Goal: Transaction & Acquisition: Purchase product/service

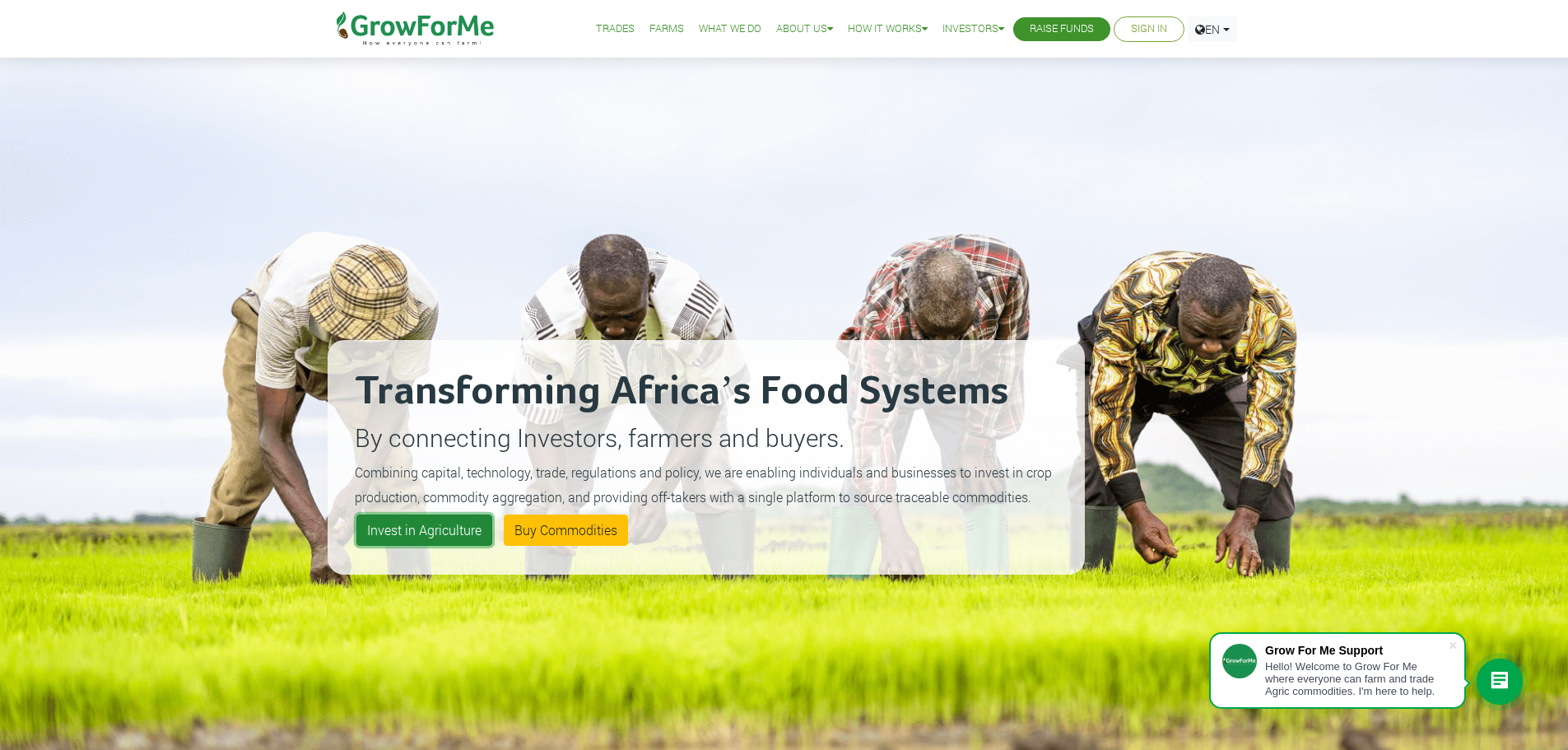
click at [409, 533] on link "Invest in Agriculture" at bounding box center [424, 530] width 136 height 32
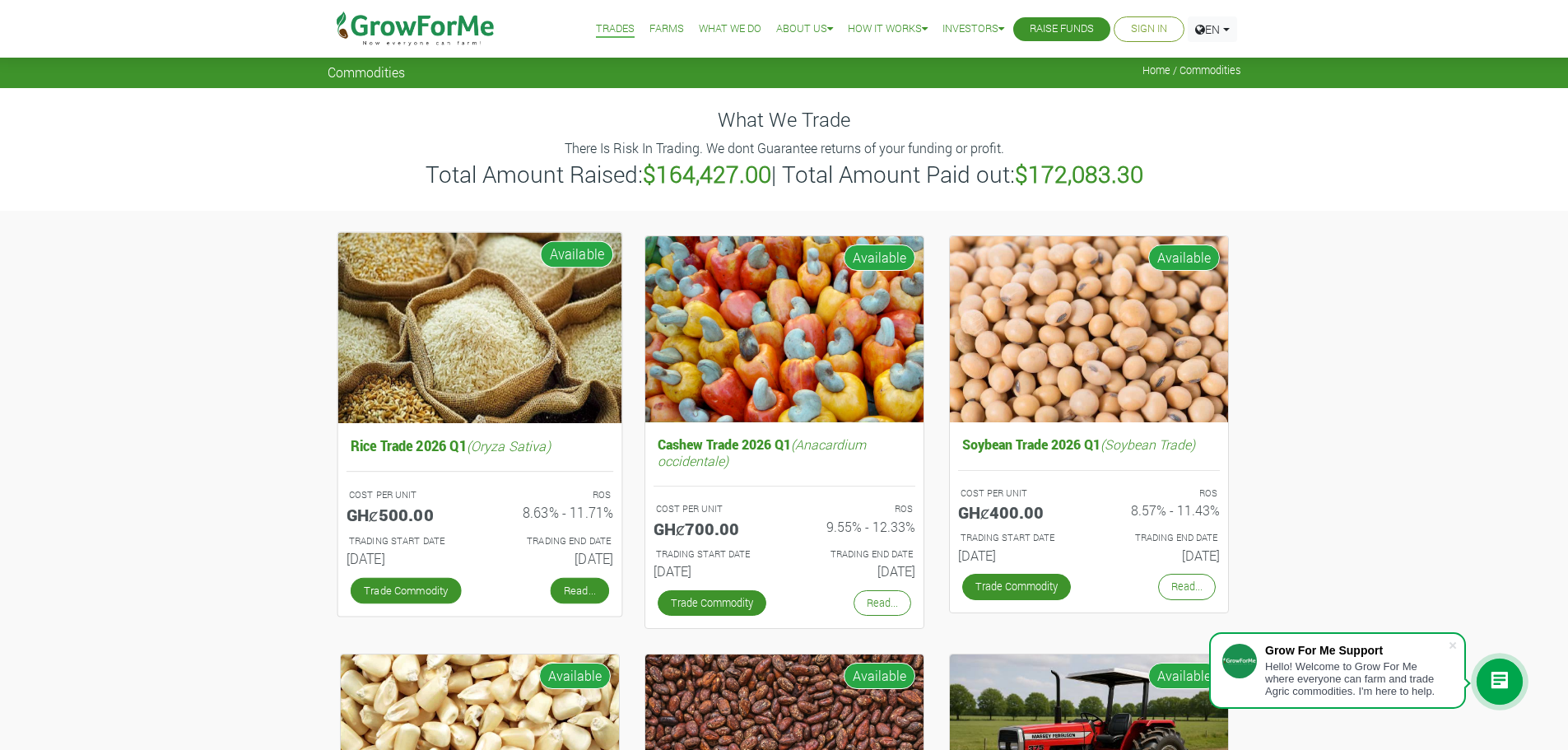
click at [594, 598] on link "Read..." at bounding box center [579, 590] width 58 height 26
click at [588, 589] on link "Read..." at bounding box center [579, 590] width 58 height 26
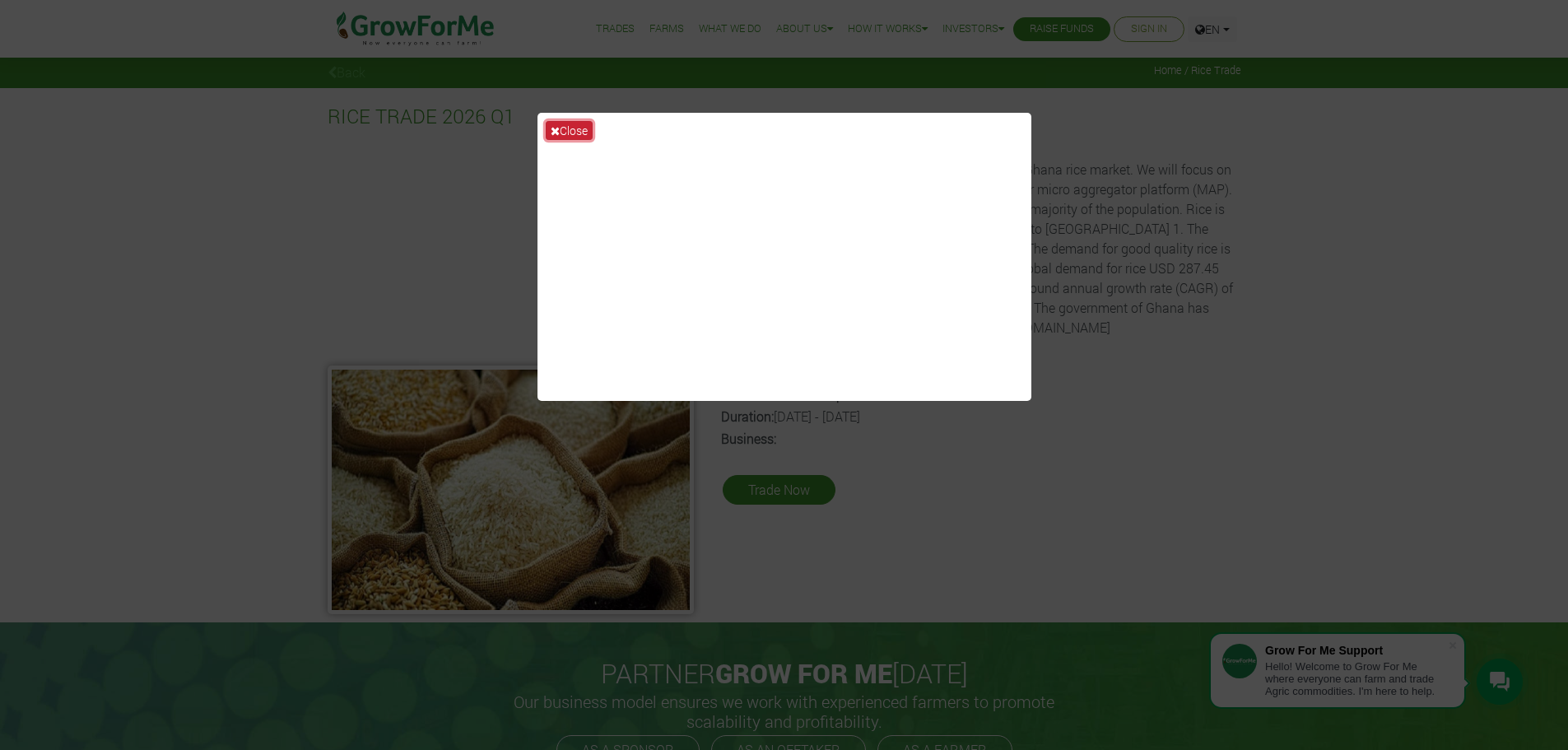
click at [563, 130] on button "Close" at bounding box center [569, 130] width 47 height 19
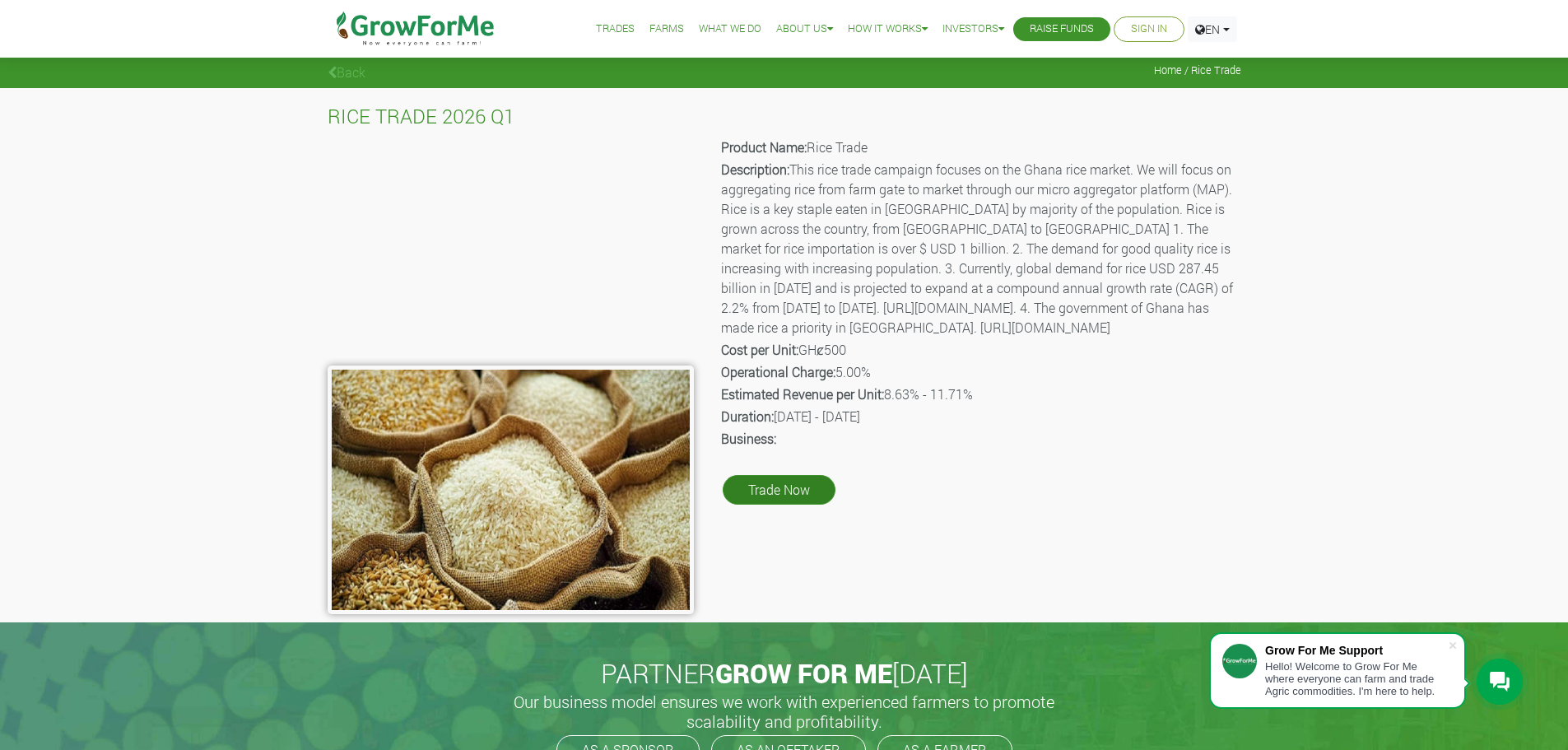
click at [763, 504] on link "Trade Now" at bounding box center [779, 489] width 113 height 30
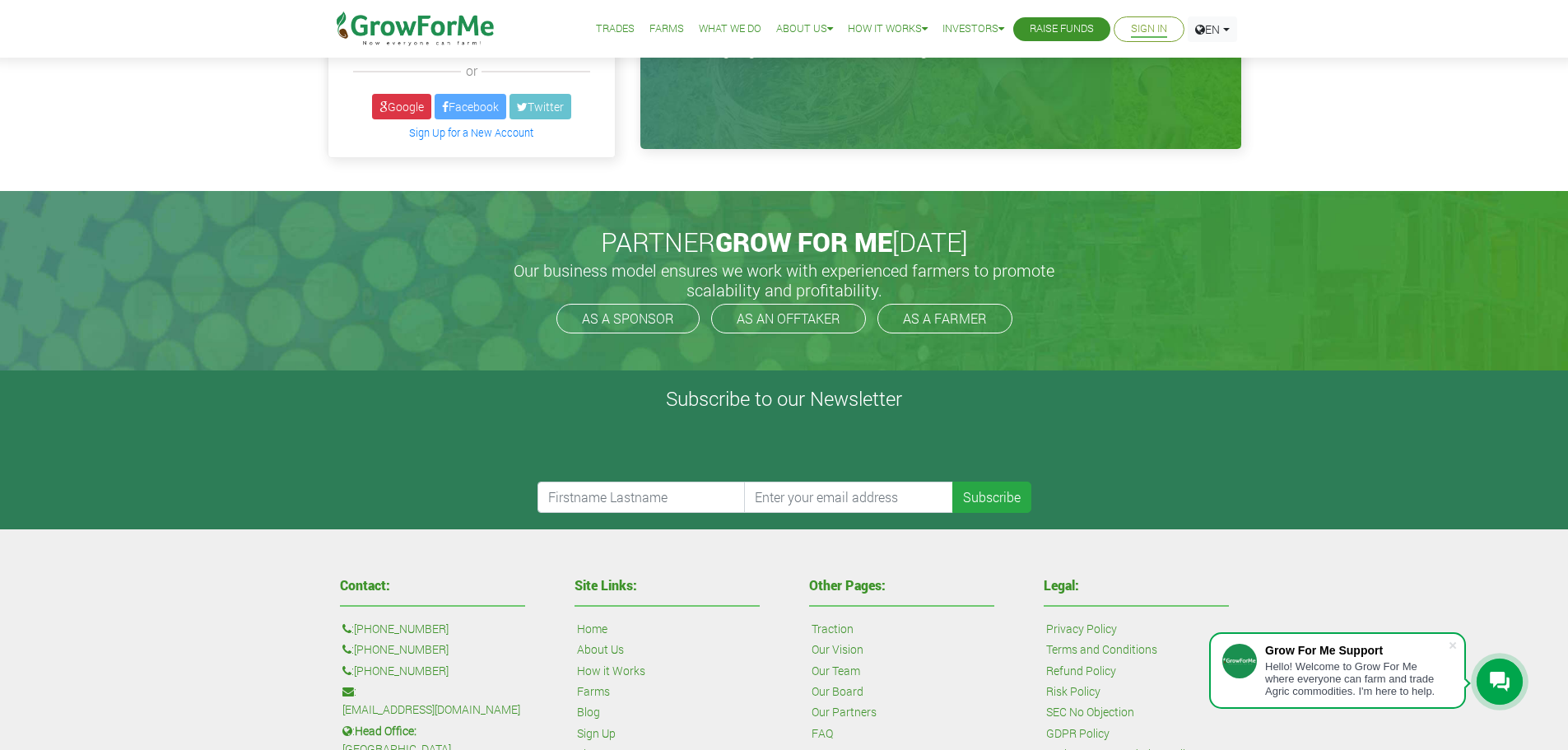
scroll to position [82, 0]
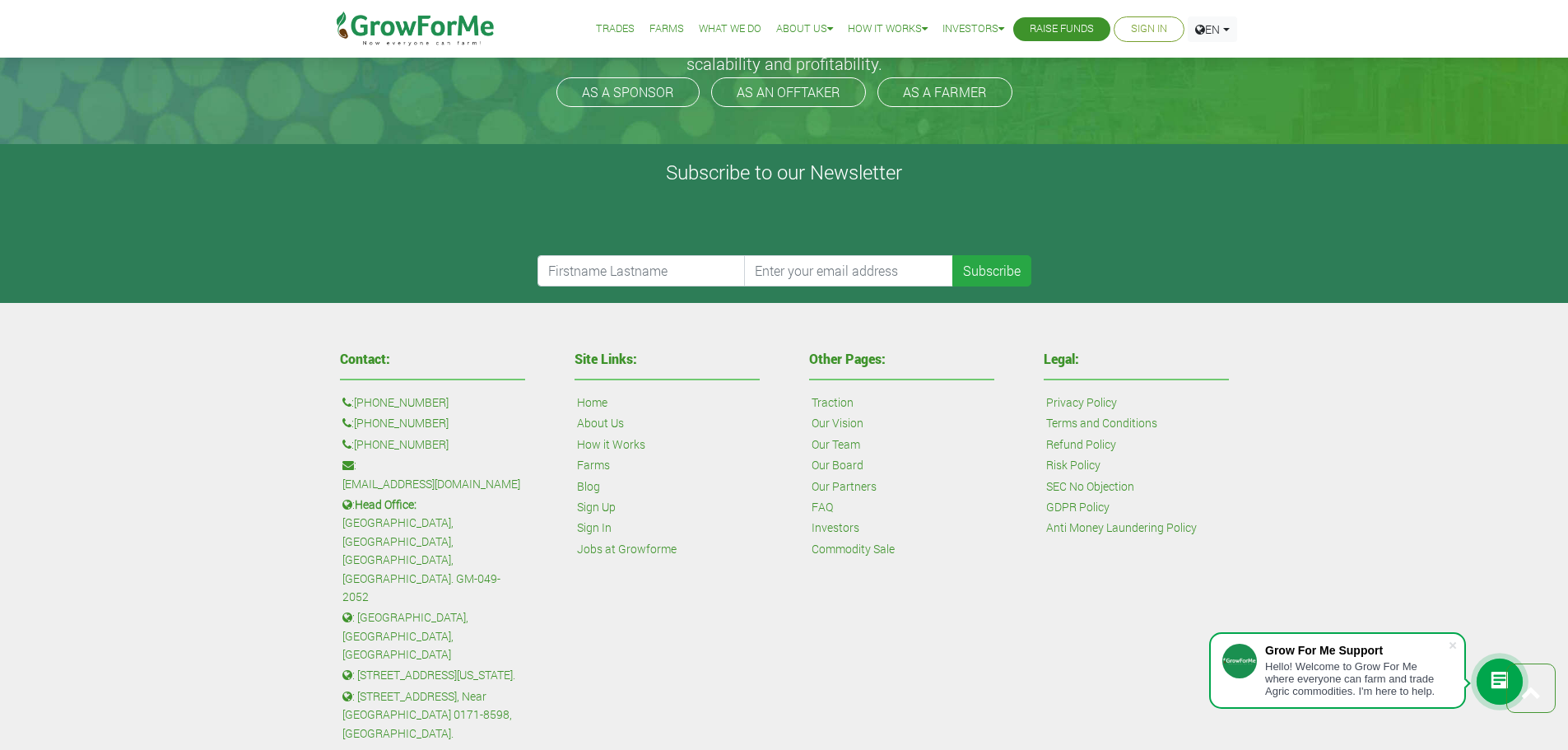
scroll to position [507, 0]
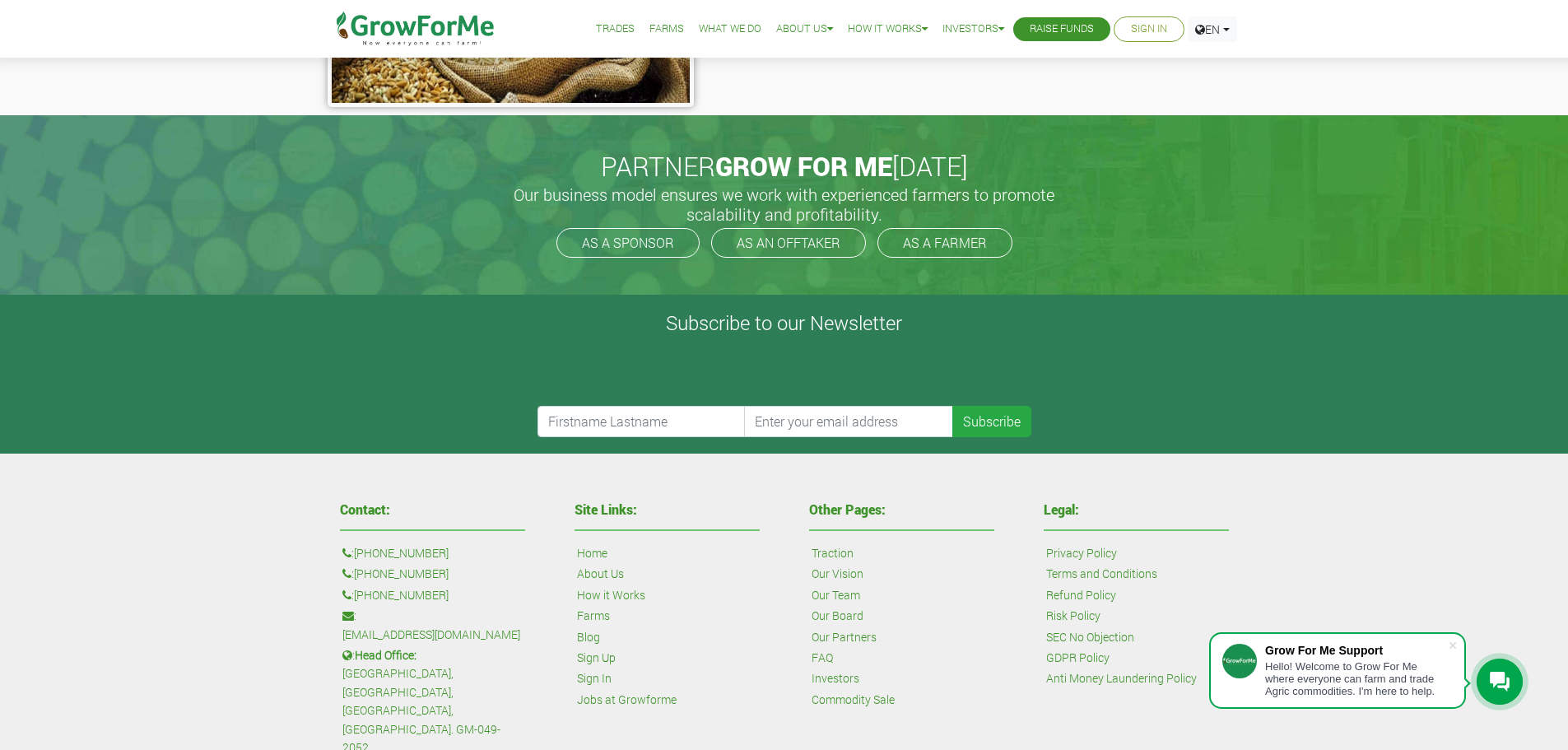
click at [419, 28] on img at bounding box center [416, 28] width 169 height 57
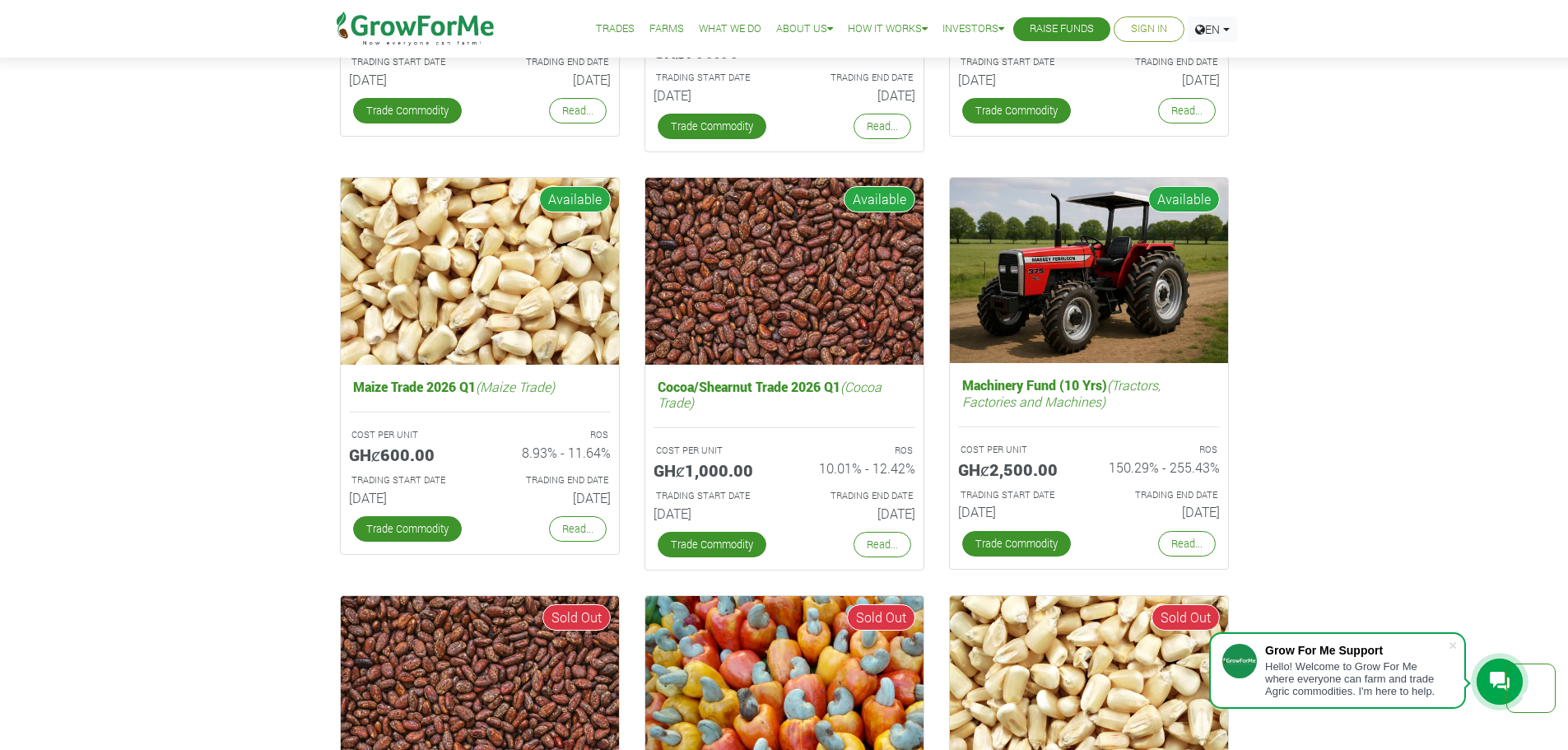
scroll to position [2880, 0]
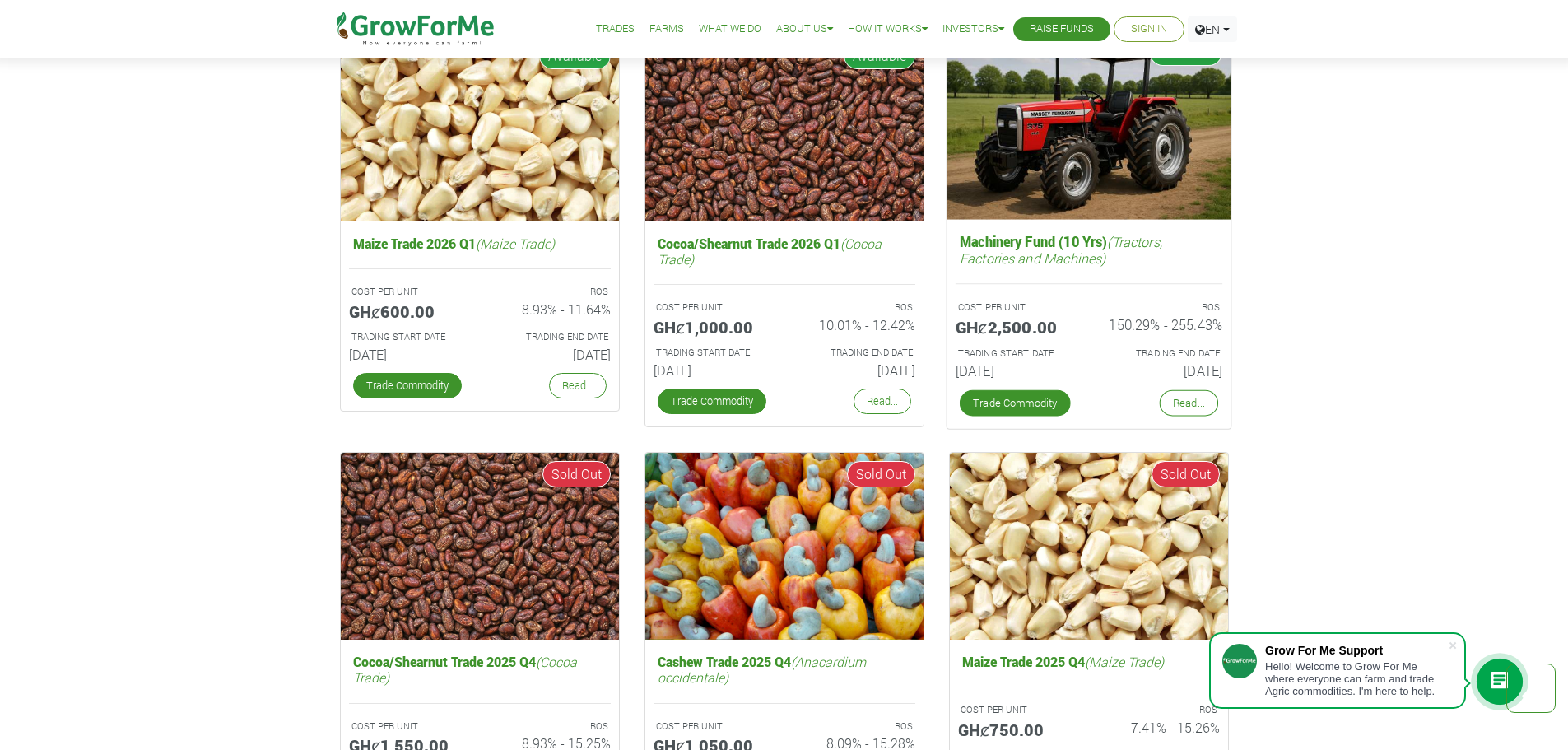
click at [1039, 166] on img at bounding box center [1088, 126] width 284 height 189
click at [990, 401] on link "Trade Commodity" at bounding box center [1014, 403] width 111 height 26
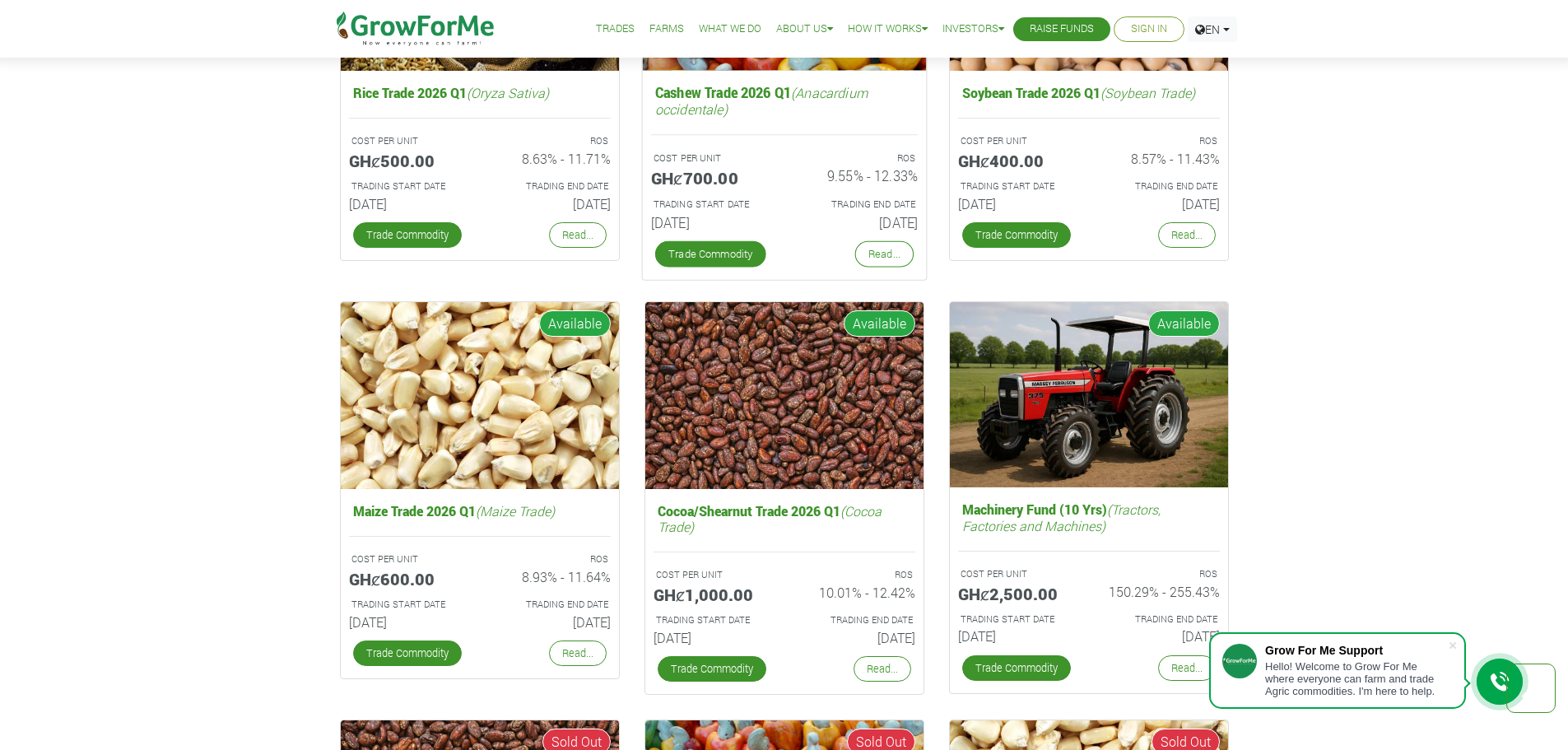
scroll to position [2634, 0]
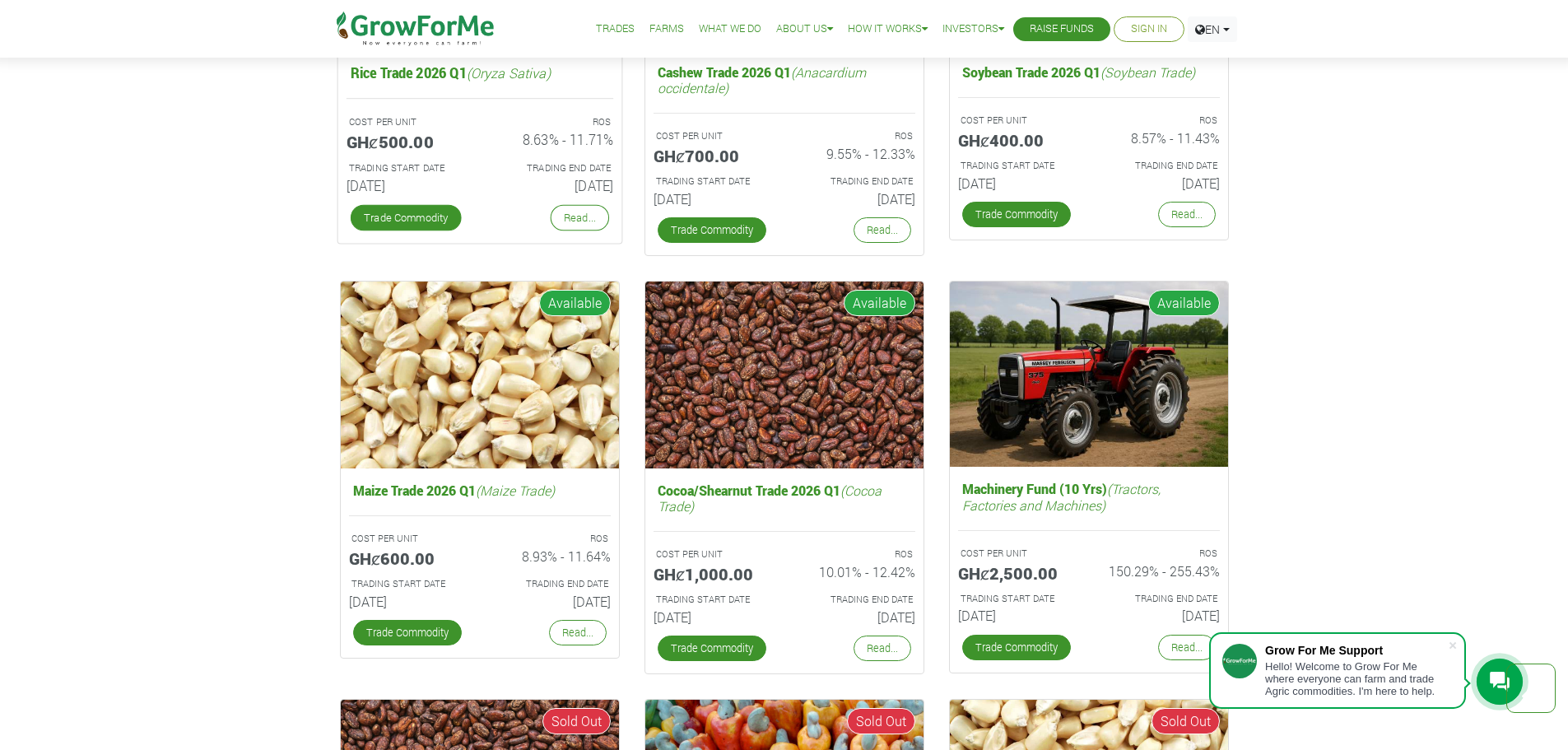
click at [549, 180] on h6 "[DATE]" at bounding box center [552, 186] width 121 height 17
click at [587, 175] on div "TRADING END DATE 30th Jun 2026" at bounding box center [552, 180] width 145 height 42
click at [581, 209] on link "Read..." at bounding box center [579, 218] width 58 height 26
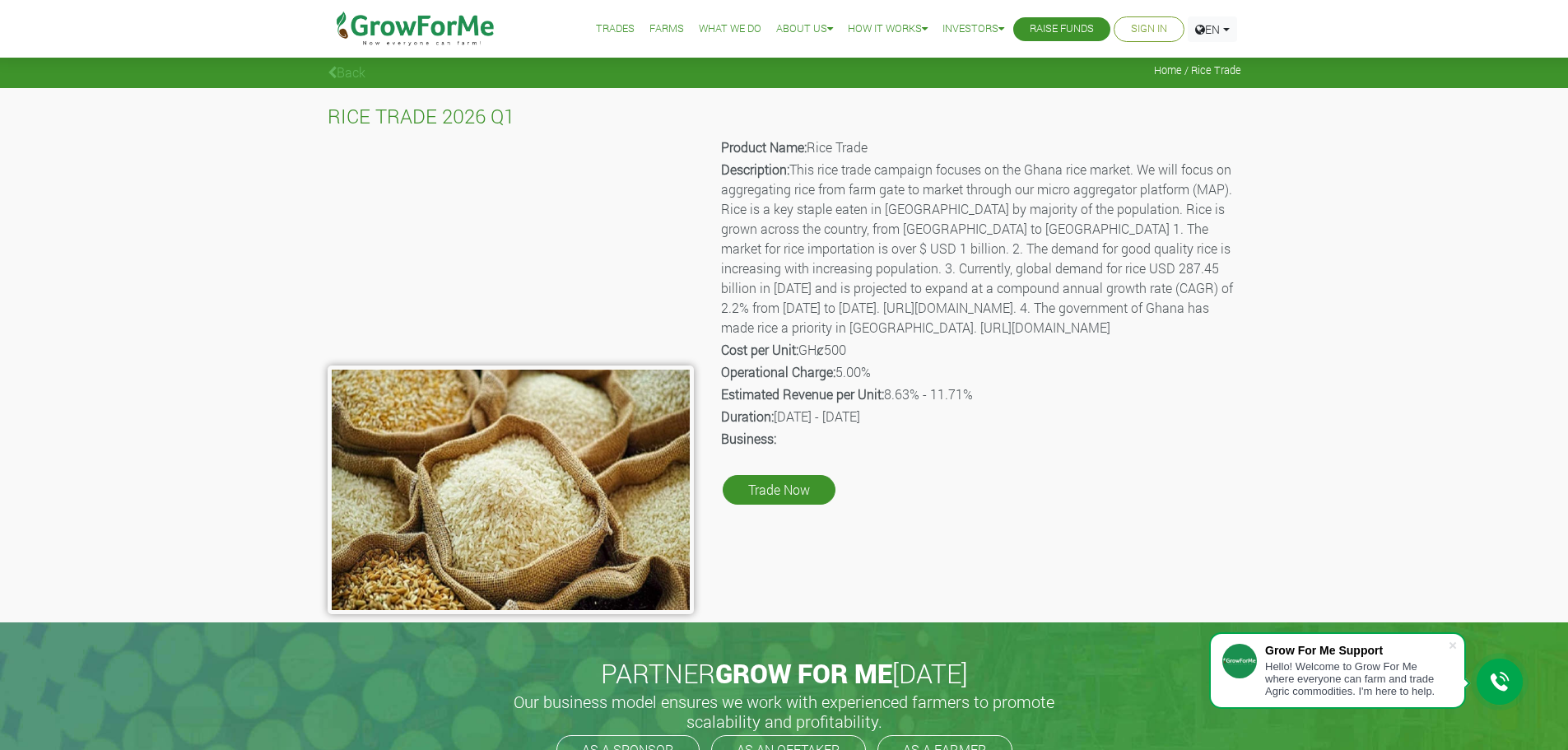
drag, startPoint x: 817, startPoint y: 457, endPoint x: 953, endPoint y: 445, distance: 136.5
click at [953, 445] on div "Product Name: Rice Trade Description: This rice trade campaign focuses on the G…" at bounding box center [980, 374] width 548 height 479
click at [923, 426] on p "Duration: 01st Jan 2026 - 30th Jun 2026" at bounding box center [980, 416] width 518 height 19
drag, startPoint x: 854, startPoint y: 250, endPoint x: 939, endPoint y: 227, distance: 88.1
click at [939, 227] on p "Description: This rice trade campaign focuses on the Ghana rice market. We will…" at bounding box center [980, 248] width 518 height 178
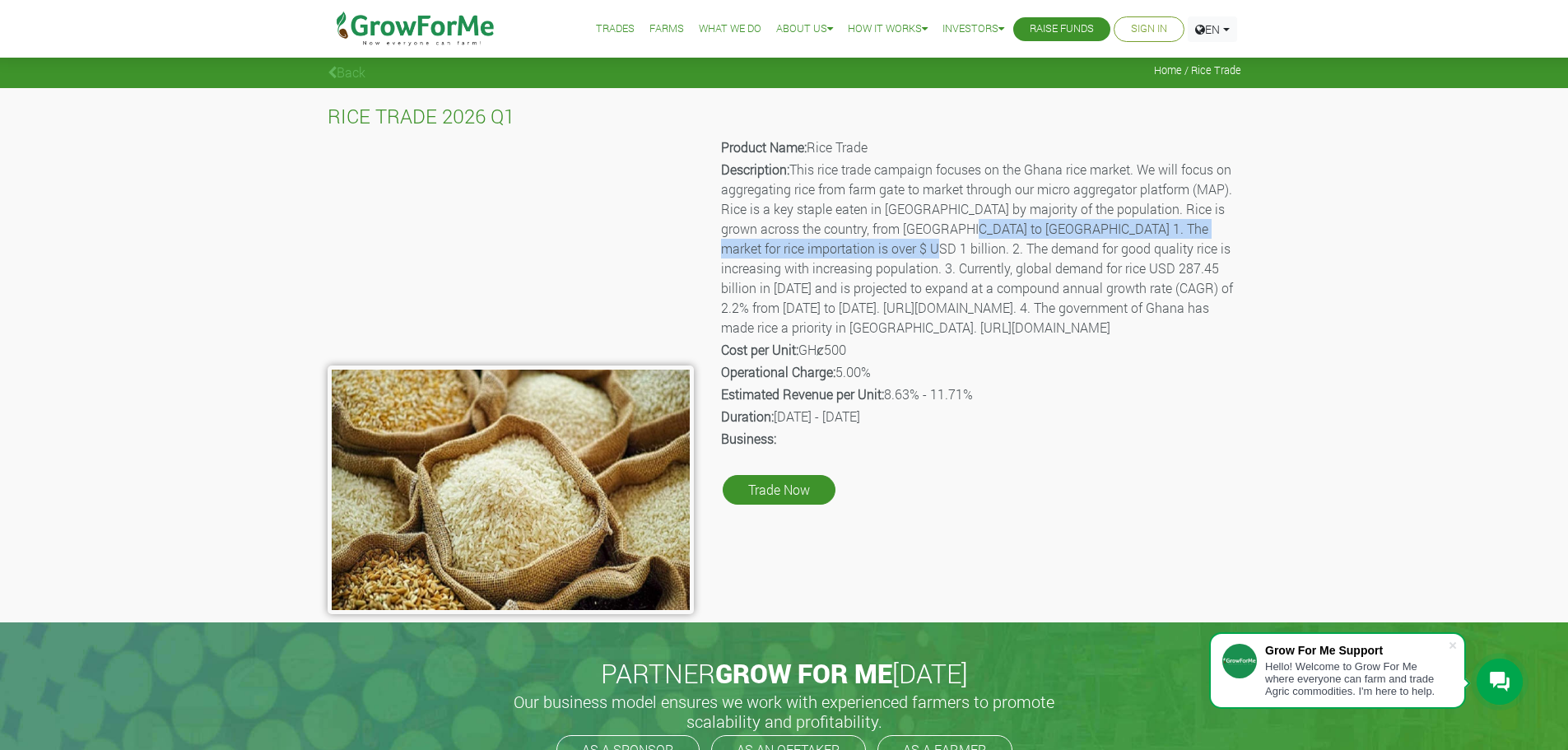
drag, startPoint x: 803, startPoint y: 271, endPoint x: 1118, endPoint y: 366, distance: 329.0
click at [1118, 337] on p "Description: This rice trade campaign focuses on the Ghana rice market. We will…" at bounding box center [980, 248] width 518 height 178
